Goal: Information Seeking & Learning: Understand process/instructions

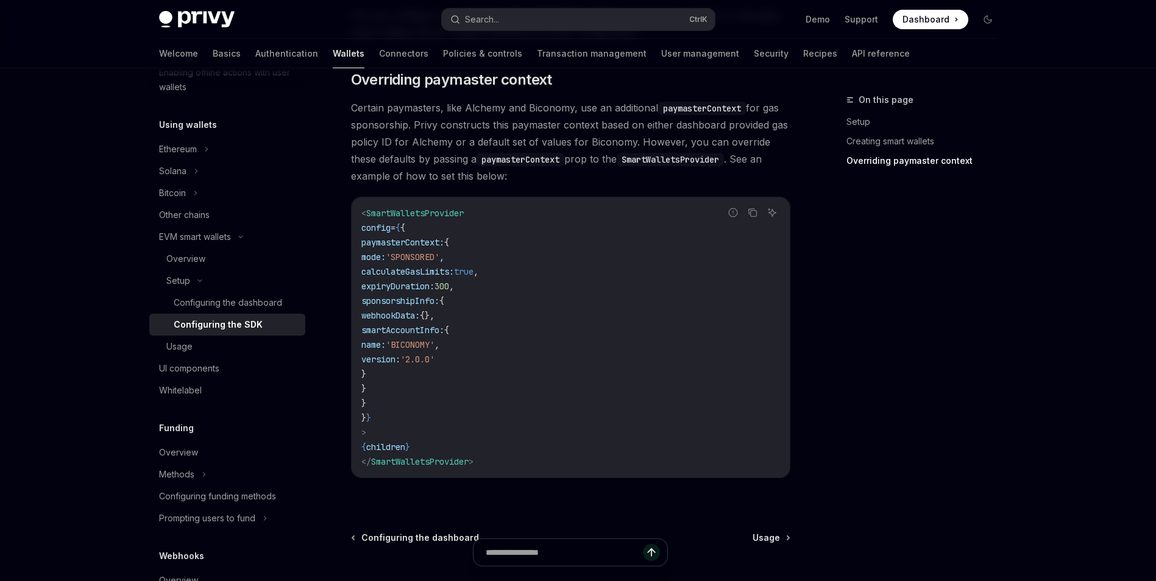
scroll to position [1021, 0]
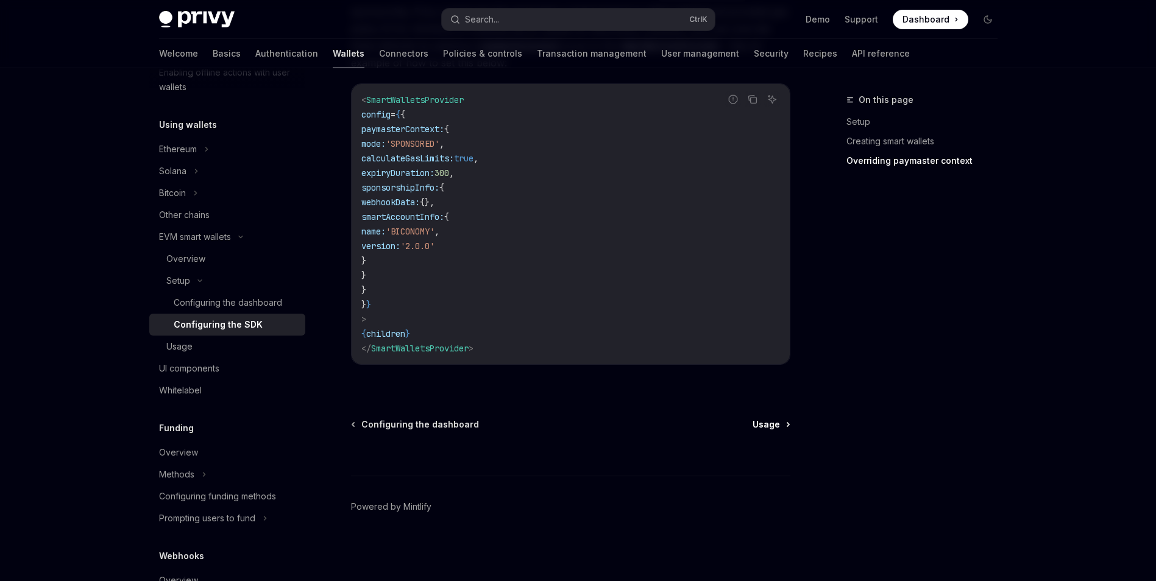
click at [775, 426] on span "Usage" at bounding box center [765, 424] width 27 height 12
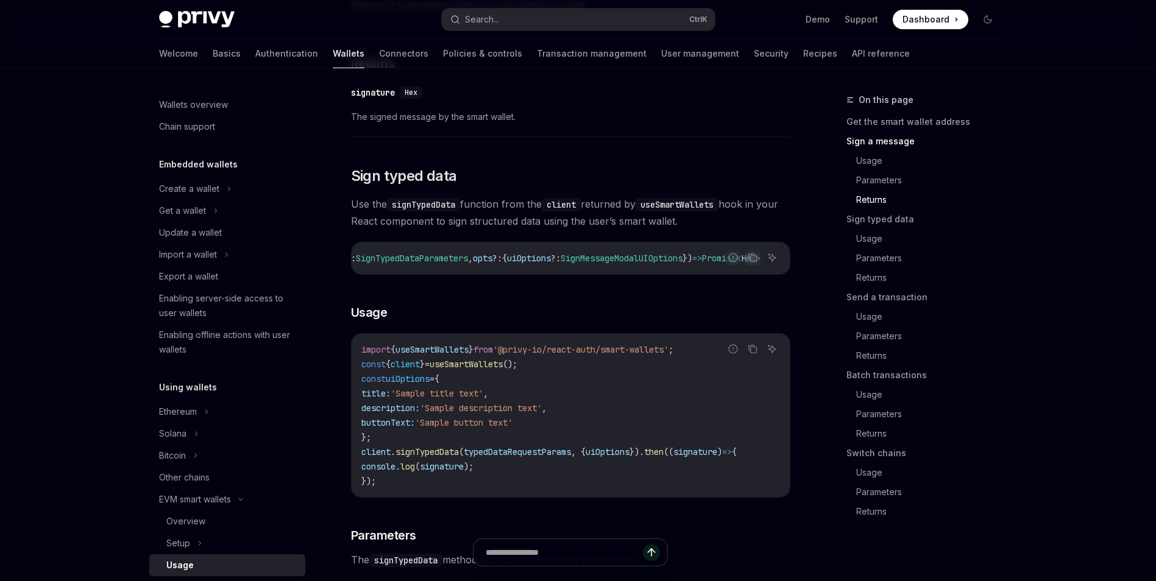
scroll to position [987, 0]
drag, startPoint x: 641, startPoint y: 289, endPoint x: 593, endPoint y: 286, distance: 47.7
click at [593, 276] on div "signTypedData : ( input : SignTypedDataParameters , opts ?: { uiOptions ?: Sign…" at bounding box center [570, 260] width 438 height 32
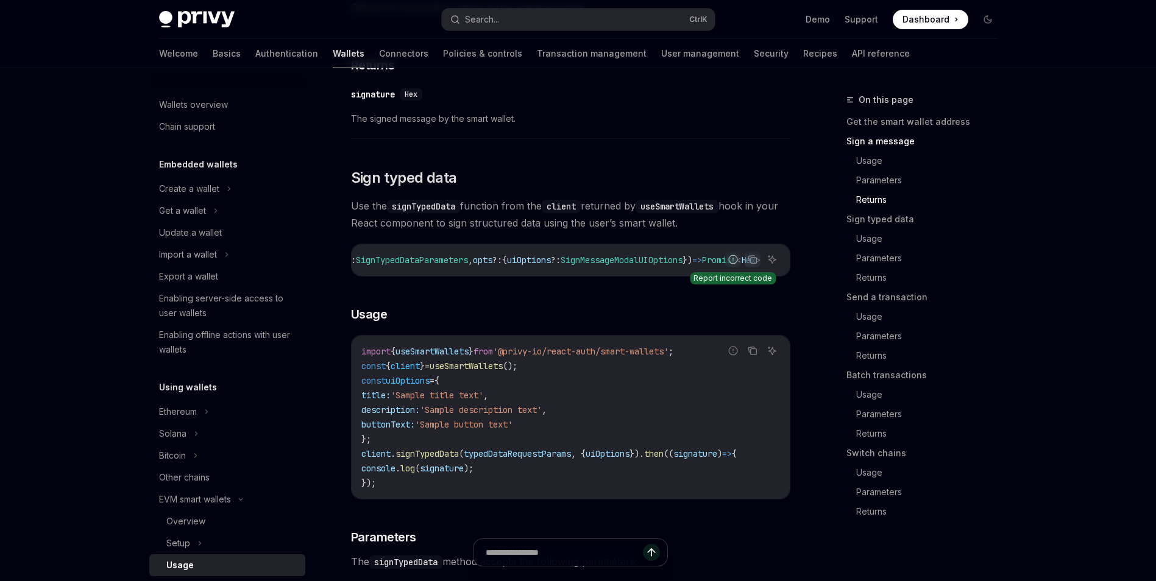
click at [728, 264] on icon "Report incorrect code" at bounding box center [733, 260] width 10 height 10
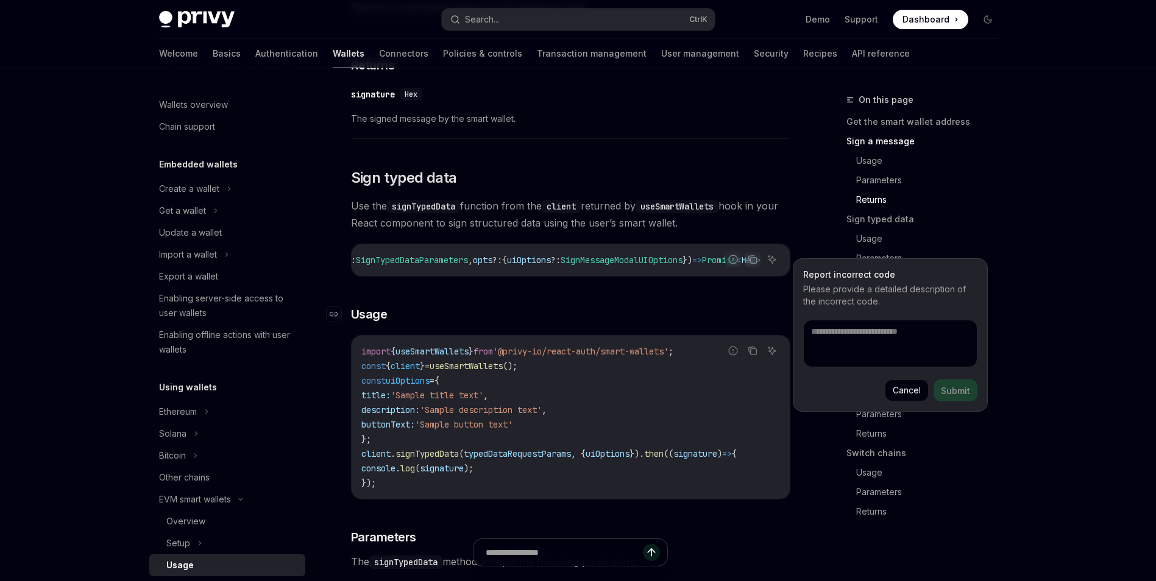
click at [704, 323] on h3 "​ Usage" at bounding box center [570, 314] width 439 height 17
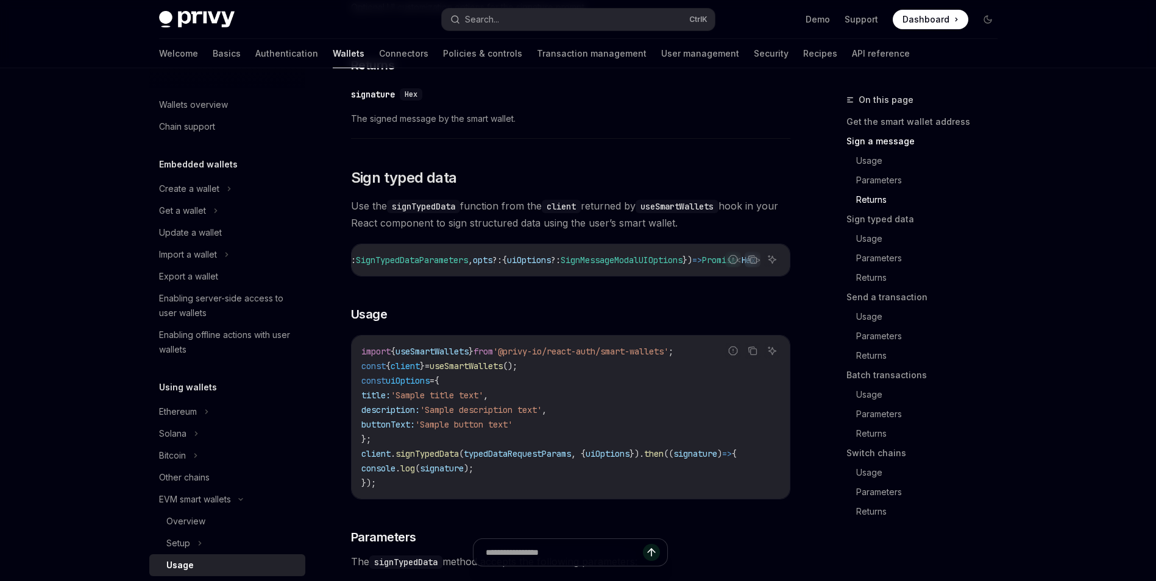
drag, startPoint x: 700, startPoint y: 288, endPoint x: 675, endPoint y: 283, distance: 26.0
click at [675, 277] on div "Report incorrect code Copy Ask AI signTypedData : ( input : SignTypedDataParame…" at bounding box center [570, 260] width 439 height 33
drag, startPoint x: 675, startPoint y: 283, endPoint x: 674, endPoint y: 314, distance: 31.1
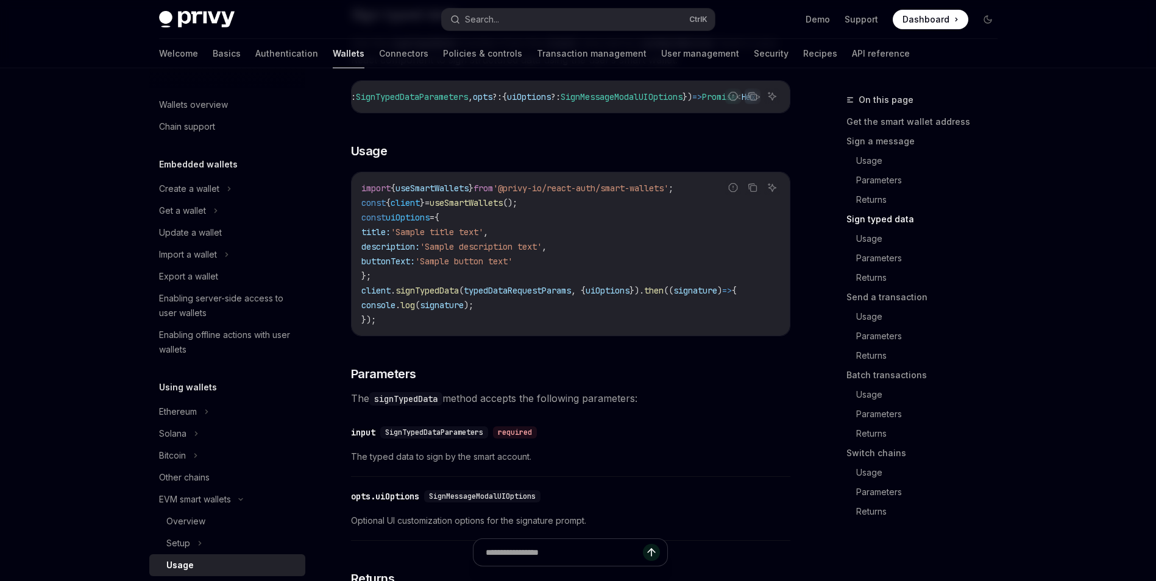
scroll to position [1151, 0]
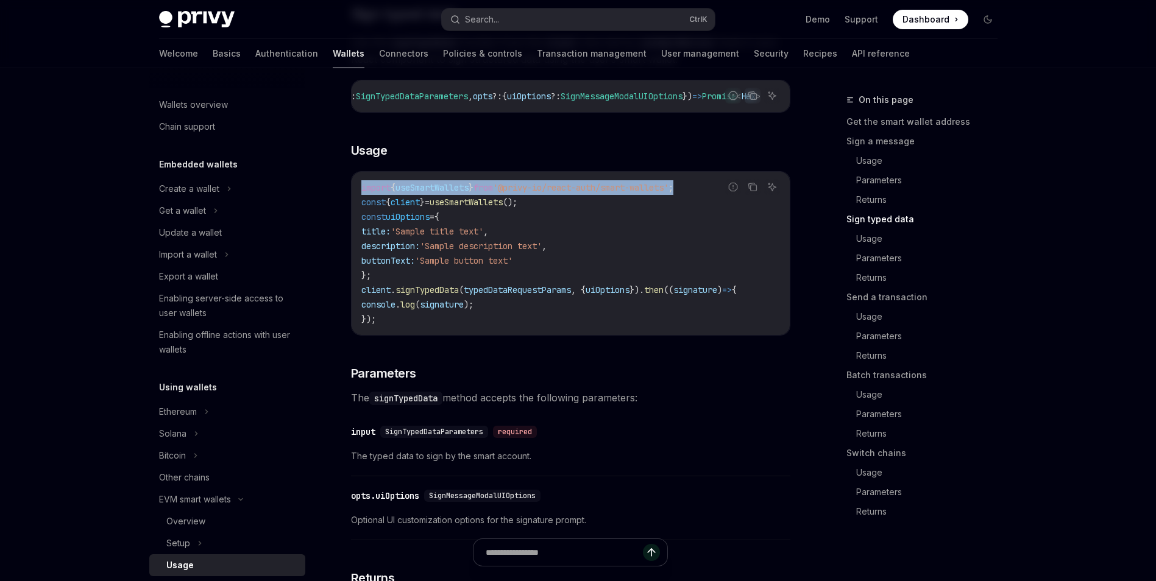
drag, startPoint x: 736, startPoint y: 167, endPoint x: 830, endPoint y: 250, distance: 124.7
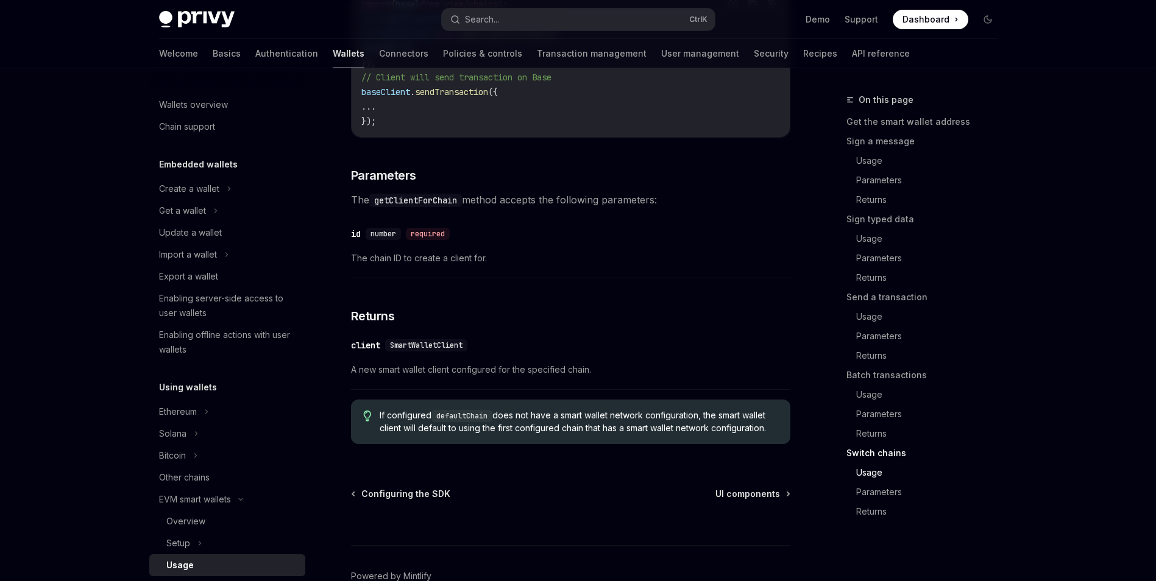
scroll to position [3744, 0]
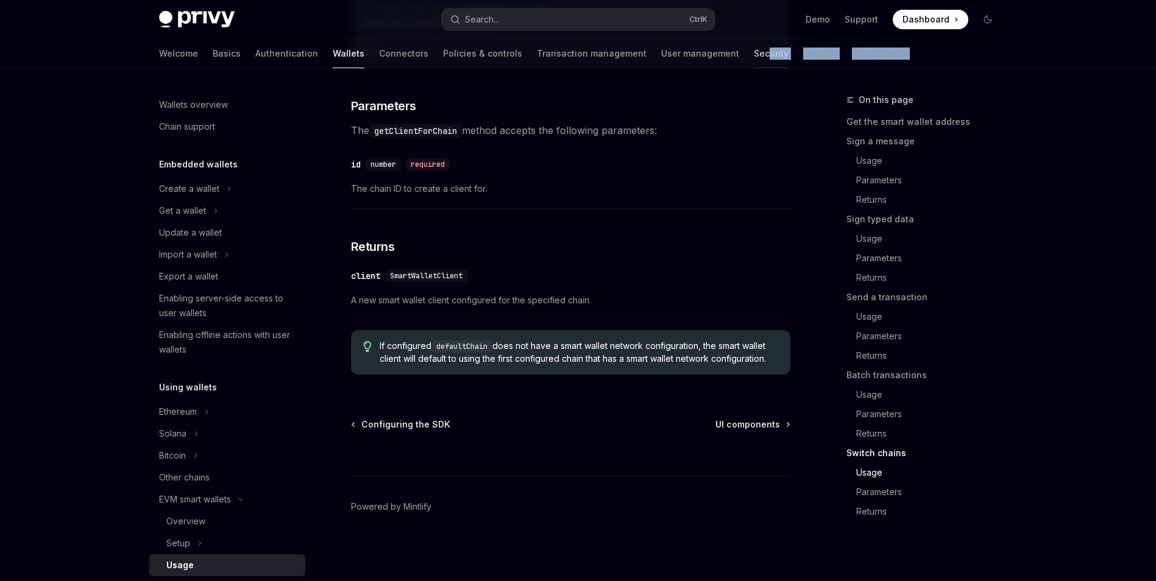
drag, startPoint x: 866, startPoint y: 51, endPoint x: 689, endPoint y: 58, distance: 176.8
click at [689, 58] on div "Welcome Basics Authentication Wallets Connectors Policies & controls Transactio…" at bounding box center [578, 53] width 897 height 29
click at [537, 55] on link "Transaction management" at bounding box center [592, 53] width 110 height 29
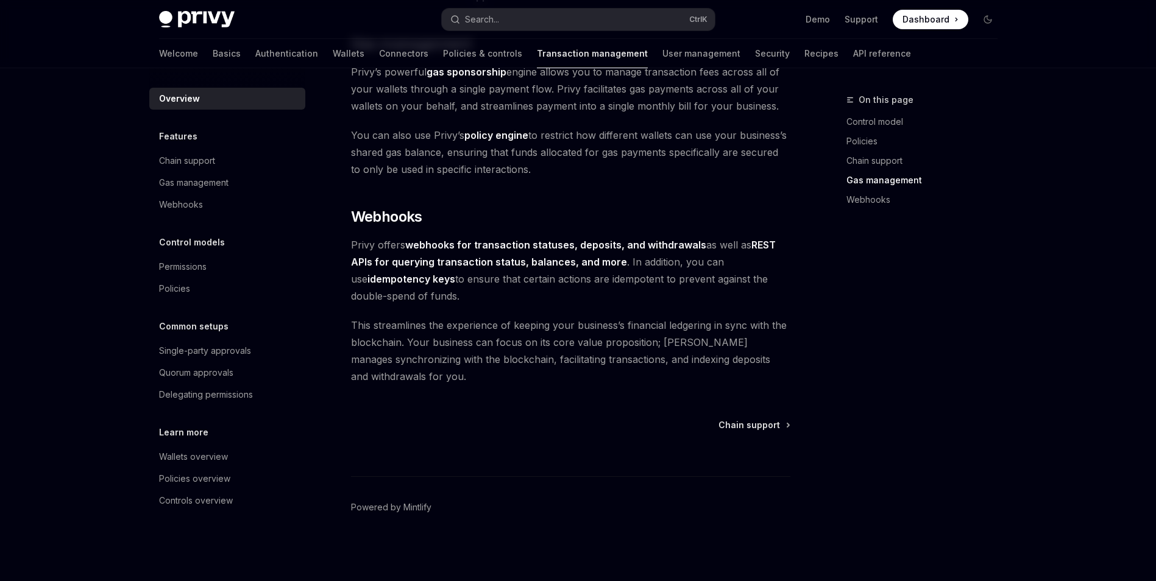
scroll to position [1079, 0]
click at [758, 422] on span "Chain support" at bounding box center [749, 424] width 62 height 12
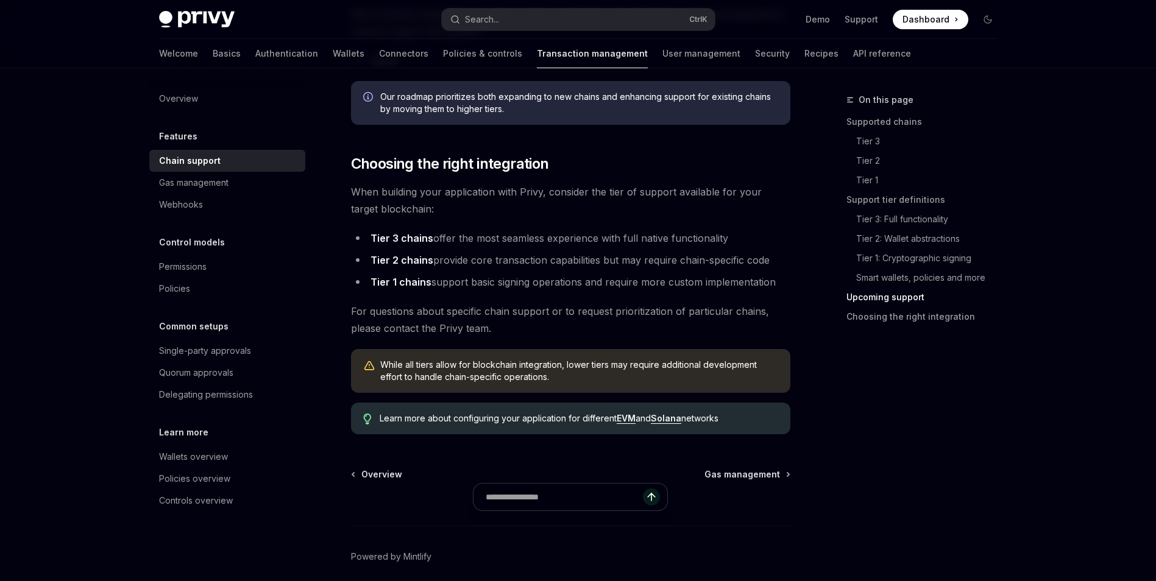
scroll to position [1499, 0]
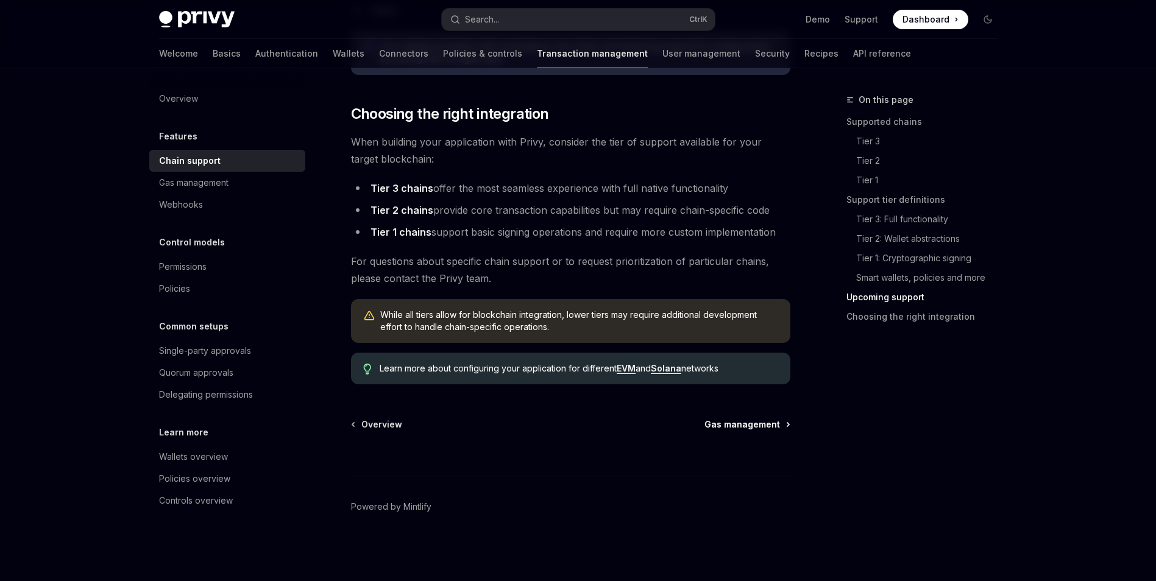
click at [743, 429] on span "Gas management" at bounding box center [742, 424] width 76 height 12
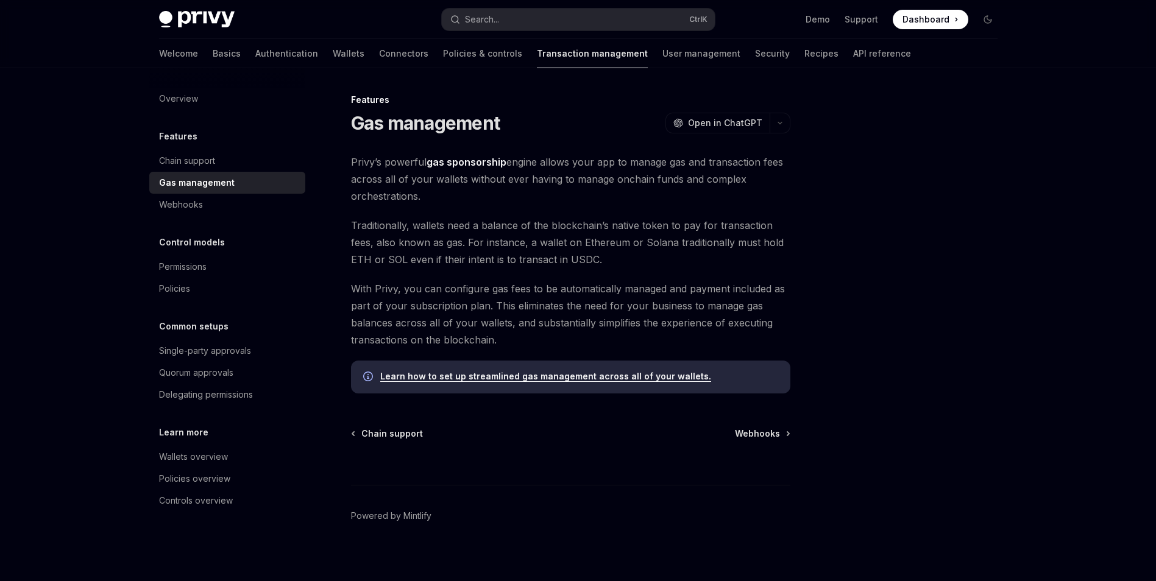
scroll to position [9, 0]
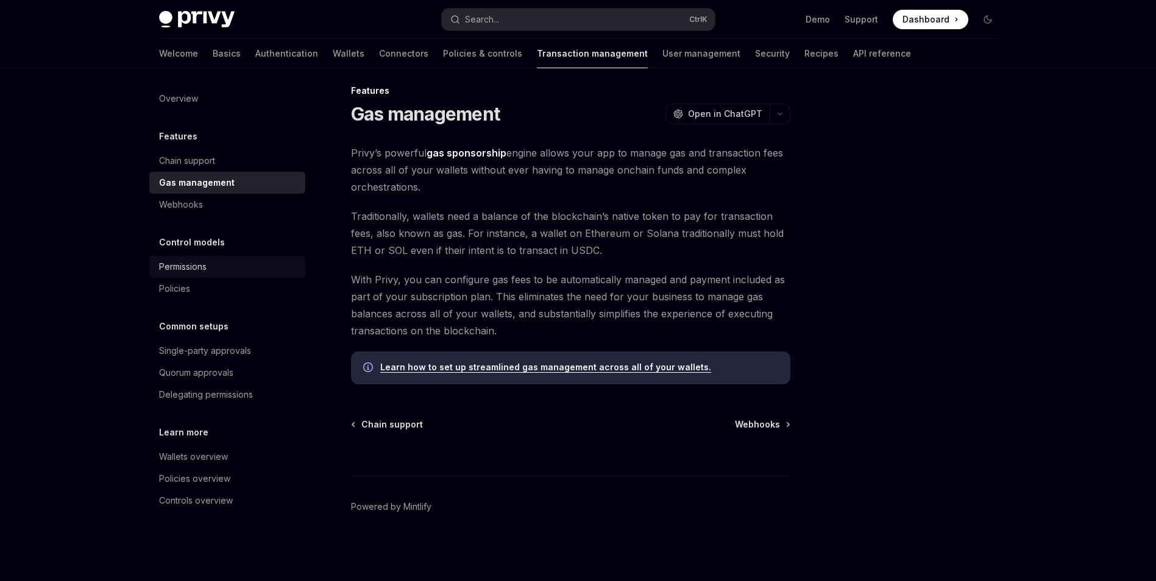
click at [204, 264] on div "Permissions" at bounding box center [183, 266] width 48 height 15
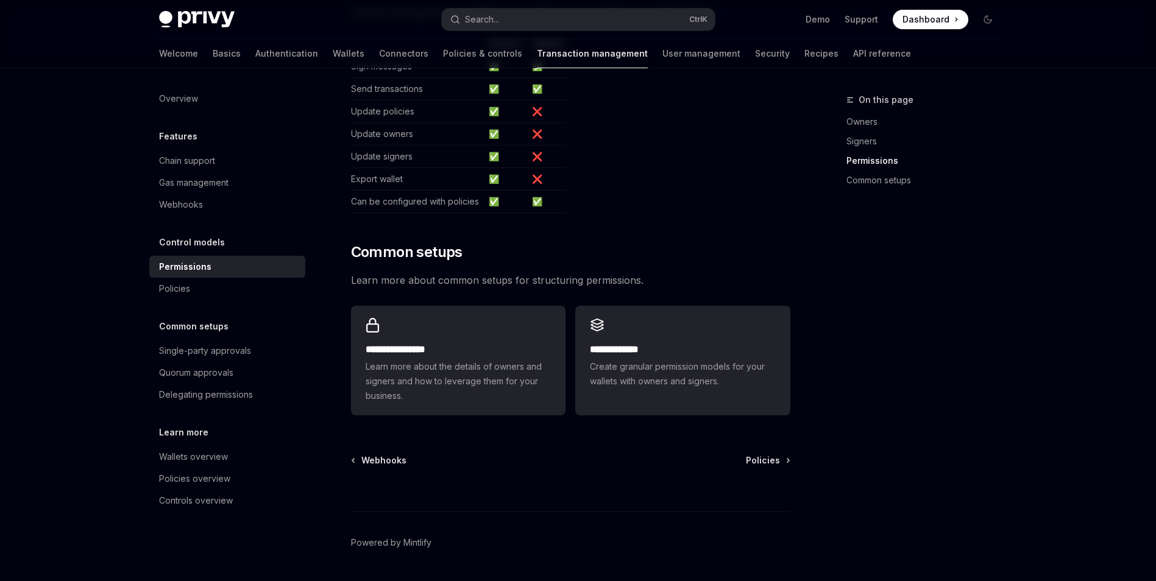
scroll to position [772, 0]
click at [746, 454] on div "Webhooks Policies" at bounding box center [570, 460] width 439 height 12
click at [757, 454] on span "Policies" at bounding box center [763, 460] width 34 height 12
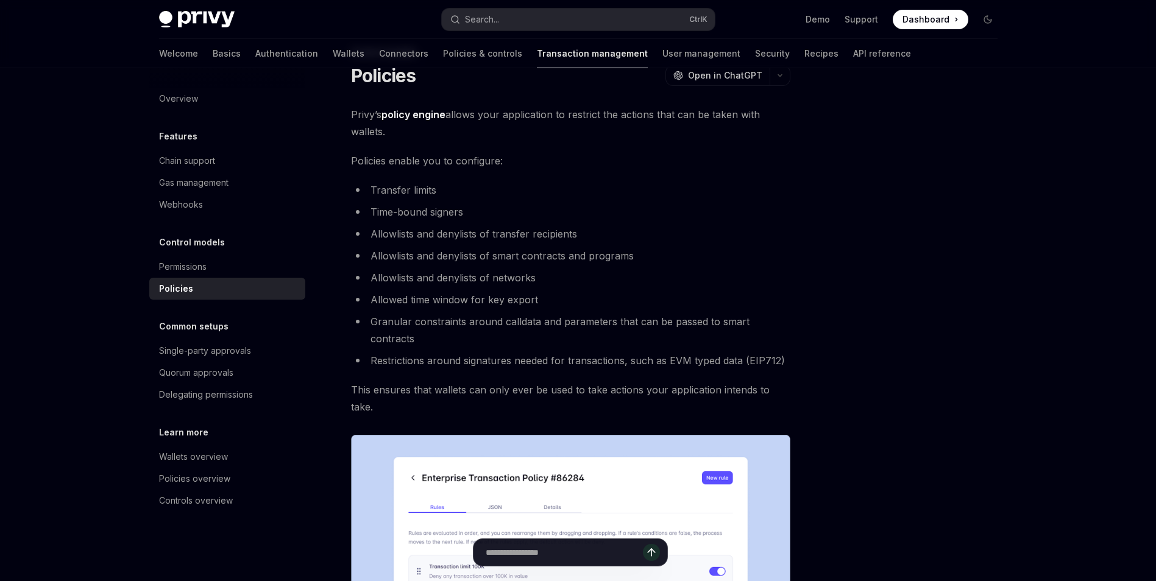
scroll to position [47, 0]
click at [229, 352] on div "Single-party approvals" at bounding box center [205, 351] width 92 height 15
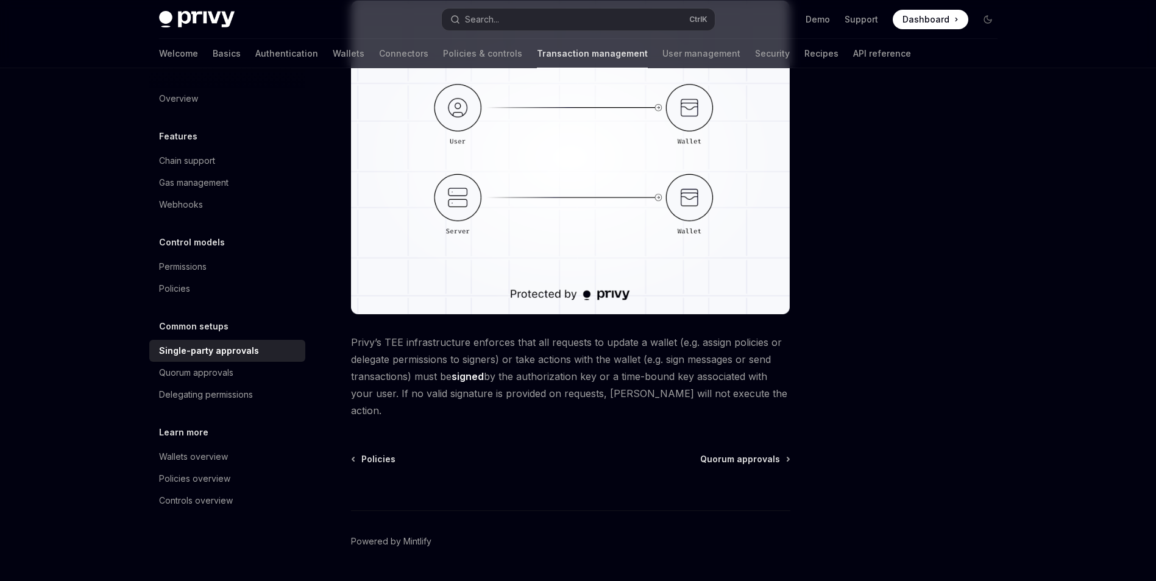
scroll to position [241, 0]
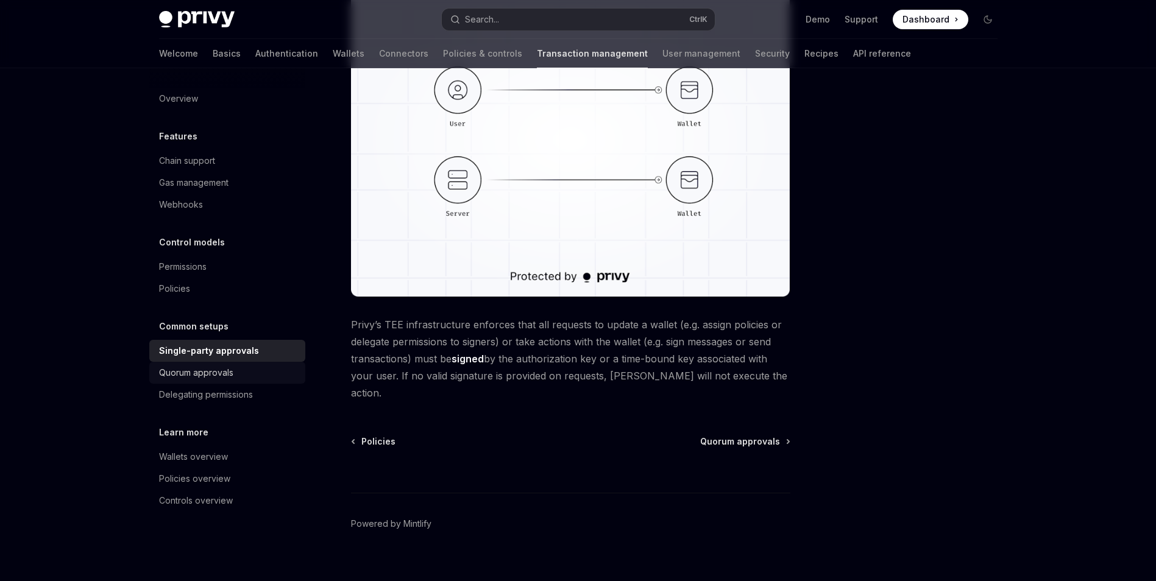
click at [264, 373] on div "Quorum approvals" at bounding box center [228, 372] width 139 height 15
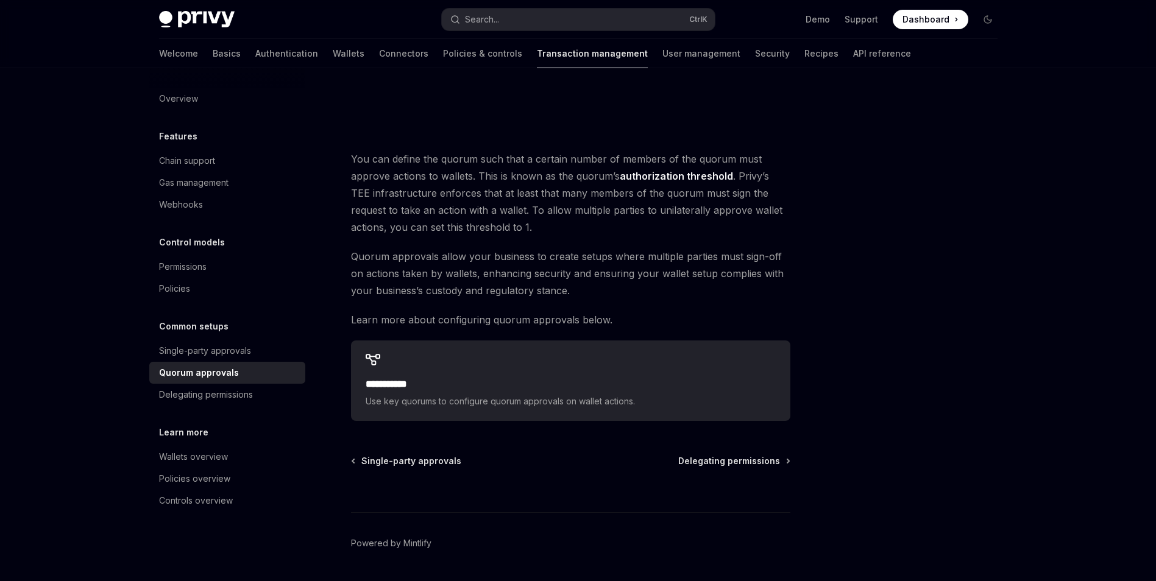
scroll to position [443, 0]
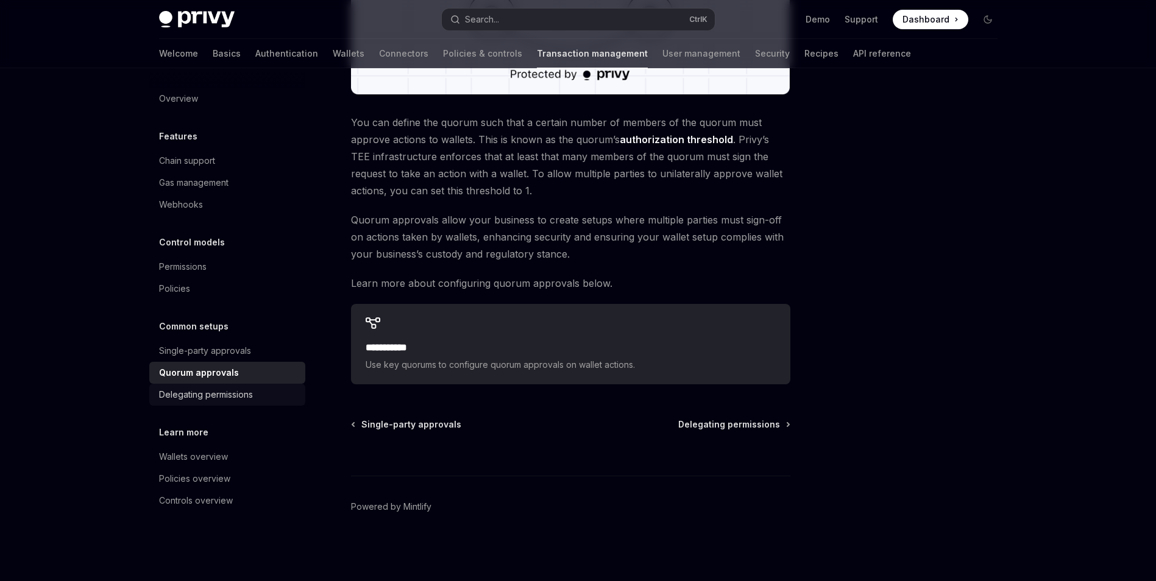
click at [246, 393] on div "Delegating permissions" at bounding box center [206, 394] width 94 height 15
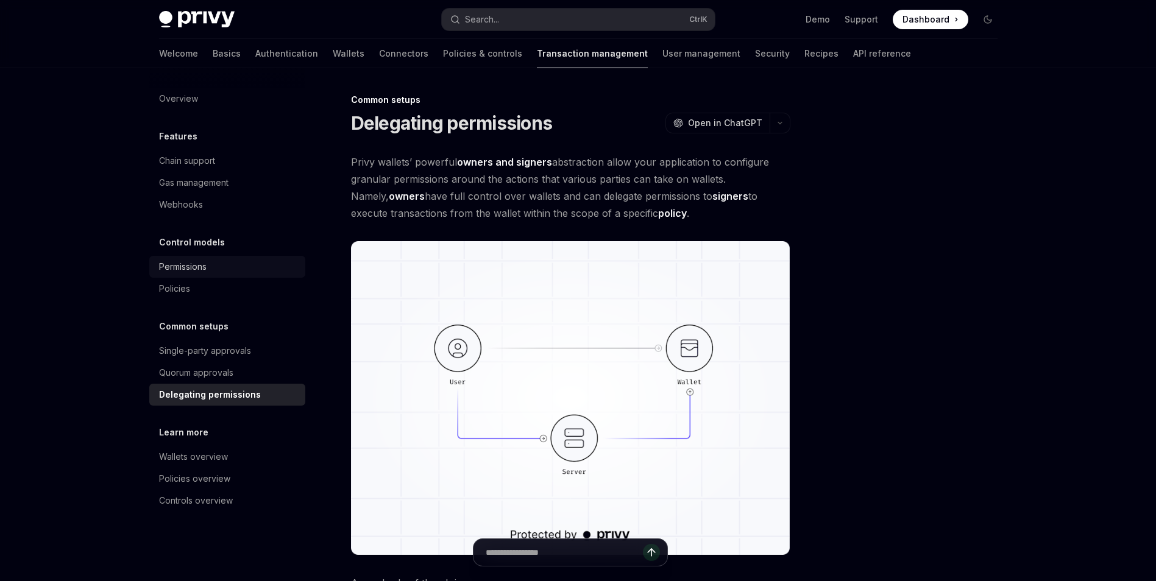
click at [196, 266] on div "Permissions" at bounding box center [183, 266] width 48 height 15
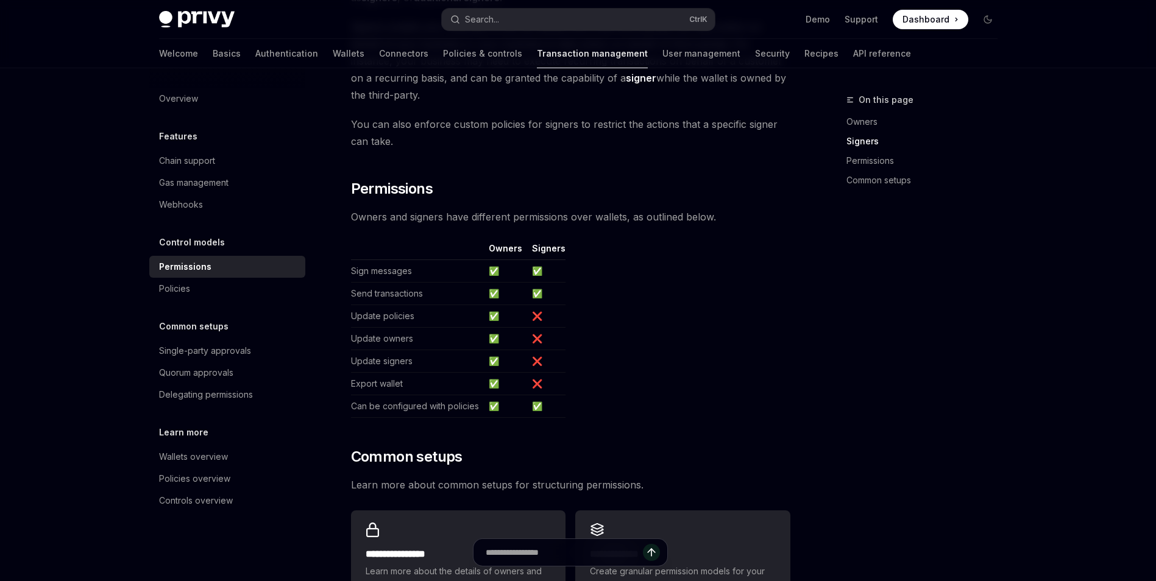
scroll to position [790, 0]
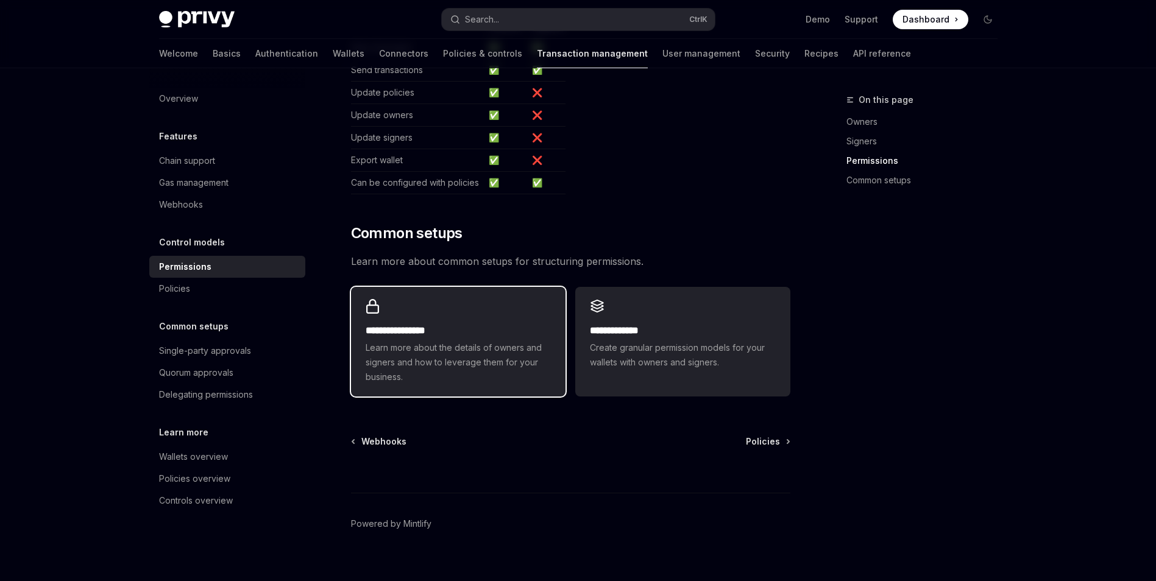
click at [518, 301] on div "**********" at bounding box center [458, 342] width 214 height 110
type textarea "*"
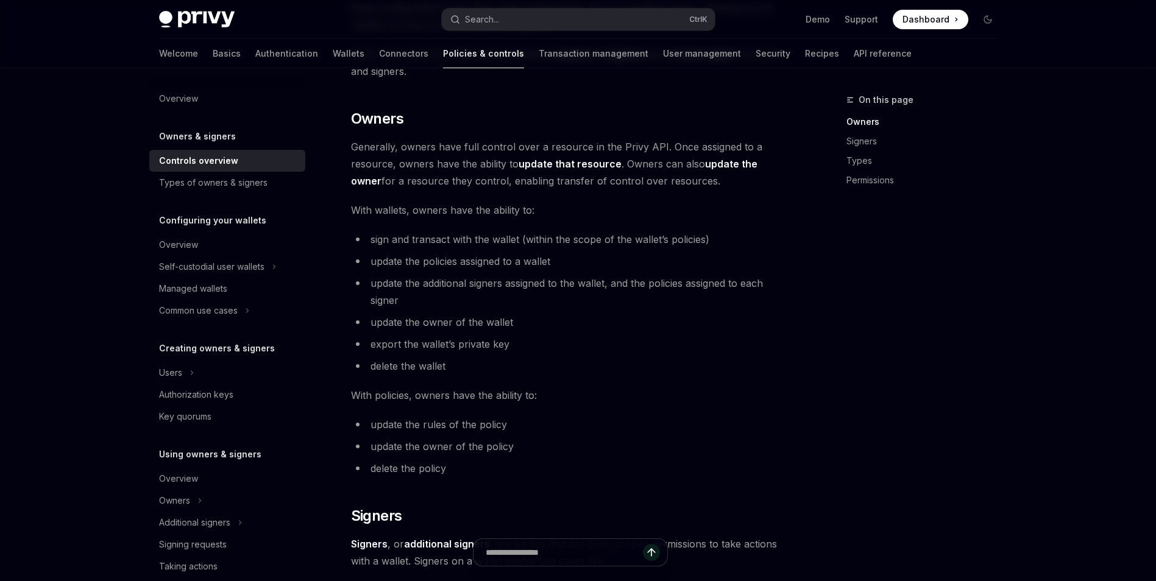
scroll to position [281, 0]
click at [653, 395] on span "With policies, owners have the ability to:" at bounding box center [570, 394] width 439 height 17
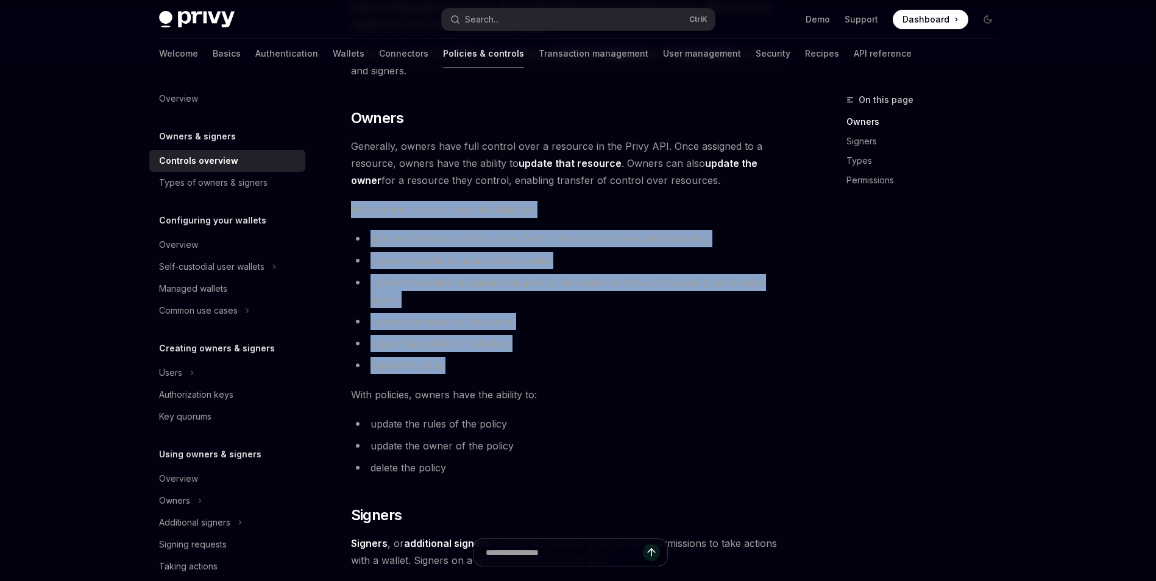
drag, startPoint x: 350, startPoint y: 204, endPoint x: 523, endPoint y: 362, distance: 234.5
click at [523, 362] on div "Owners & signers Overview OpenAI Open in ChatGPT OpenAI Open in ChatGPT Privy r…" at bounding box center [456, 543] width 672 height 1464
click at [523, 362] on li "delete the wallet" at bounding box center [570, 365] width 439 height 17
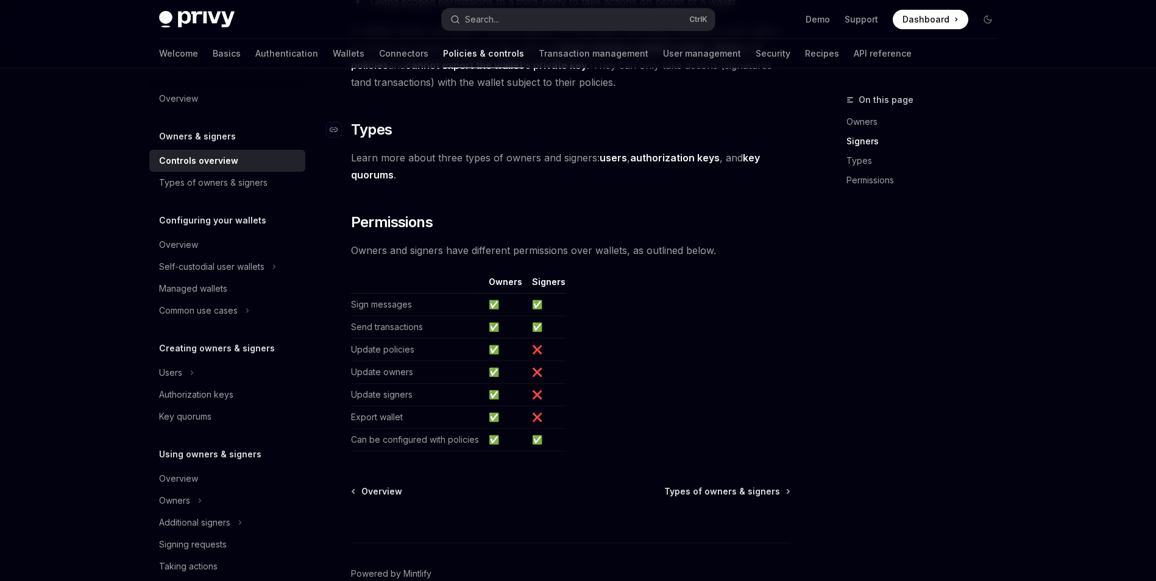
scroll to position [975, 0]
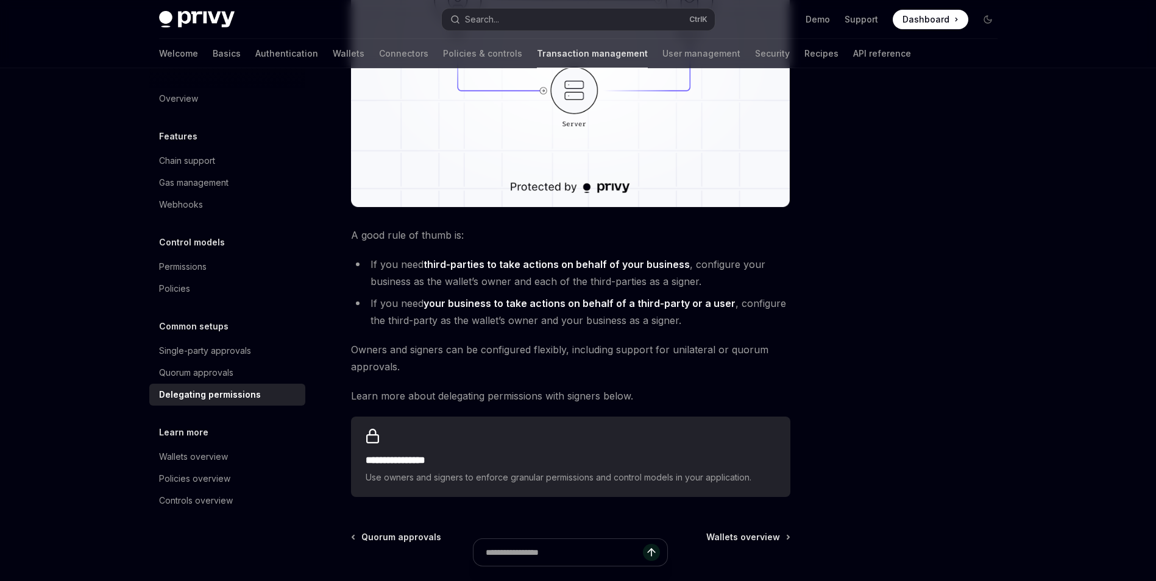
scroll to position [460, 0]
